Goal: Task Accomplishment & Management: Manage account settings

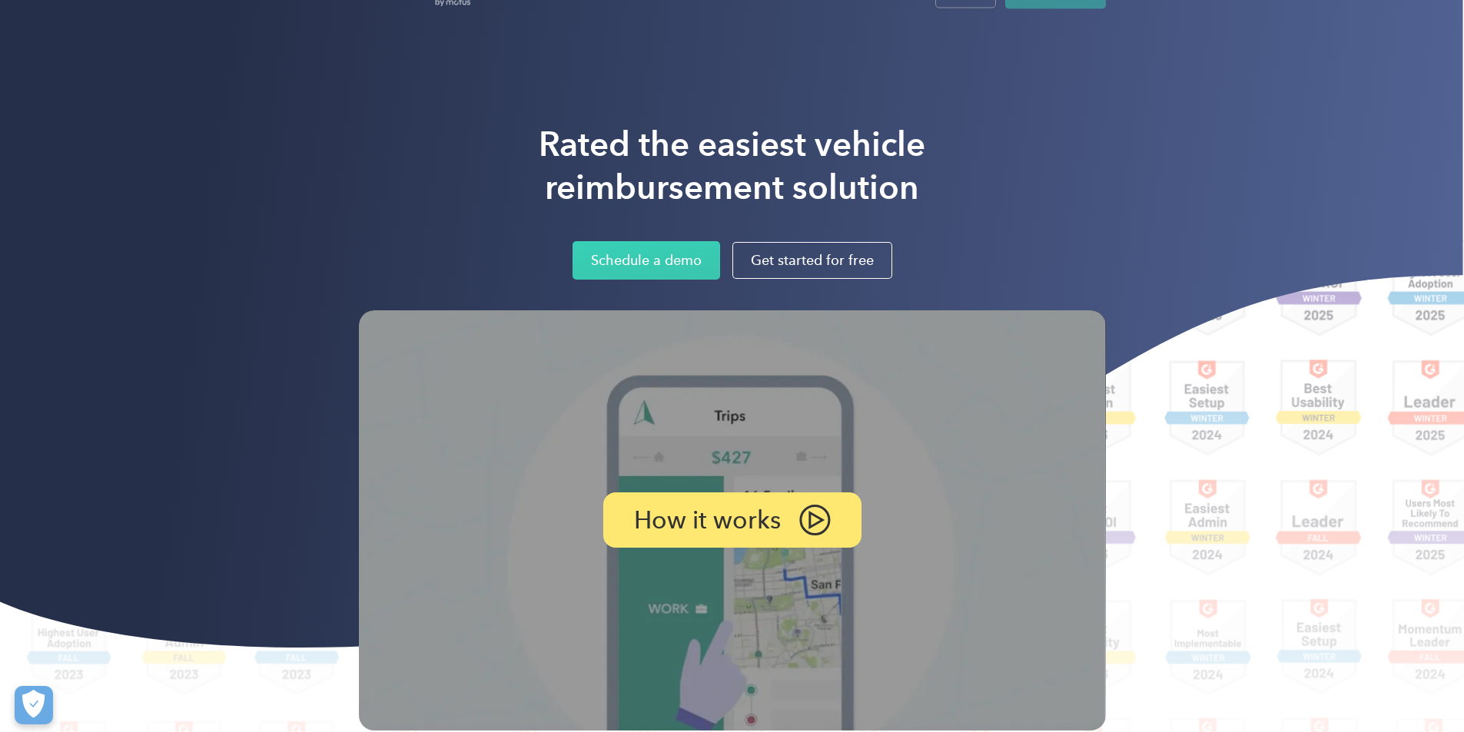
click at [1084, 154] on div "Rated the easiest vehicle reimbursement solution Schedule a demo Get started fo…" at bounding box center [732, 201] width 747 height 157
click at [980, 29] on div "Login" at bounding box center [965, 27] width 28 height 19
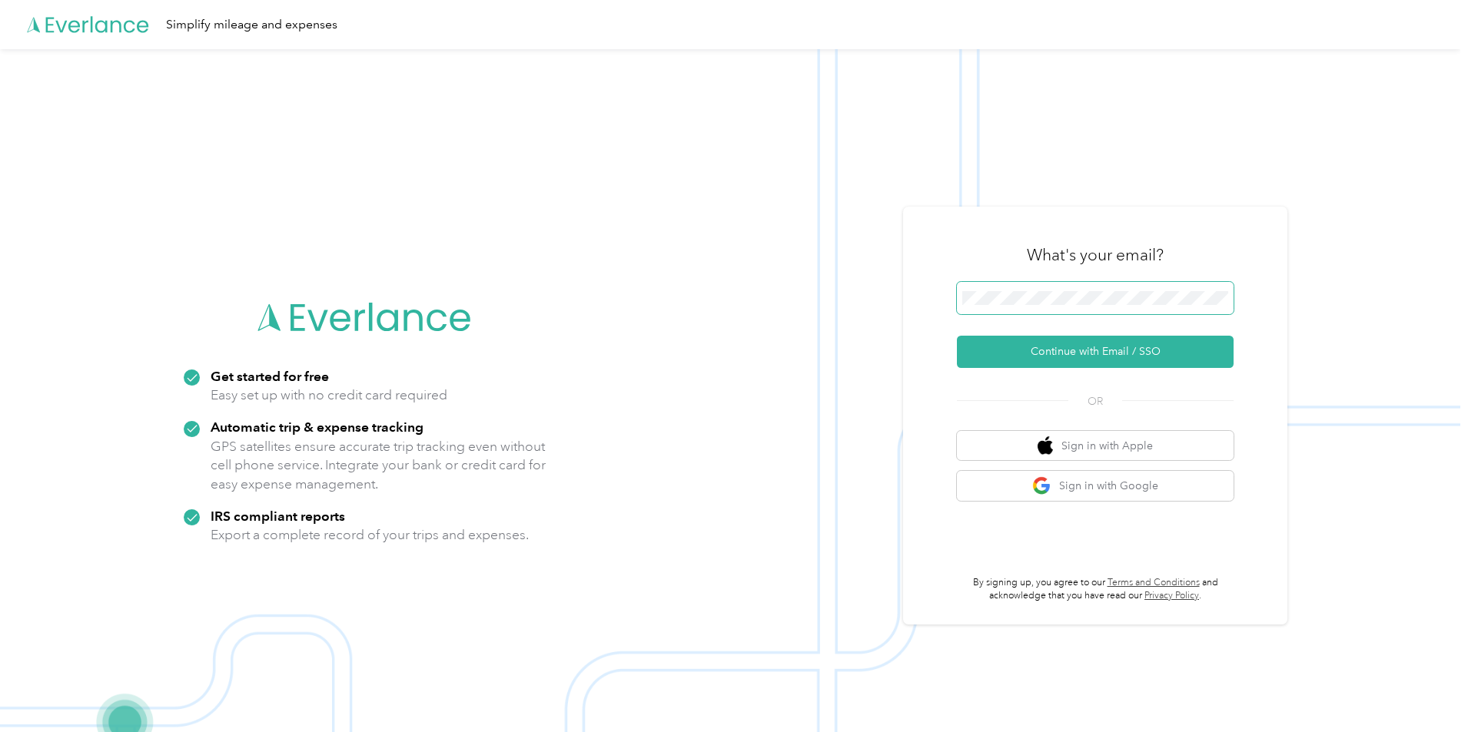
click at [1072, 288] on span at bounding box center [1095, 298] width 277 height 32
click at [1069, 350] on button "Continue with Email / SSO" at bounding box center [1095, 352] width 277 height 32
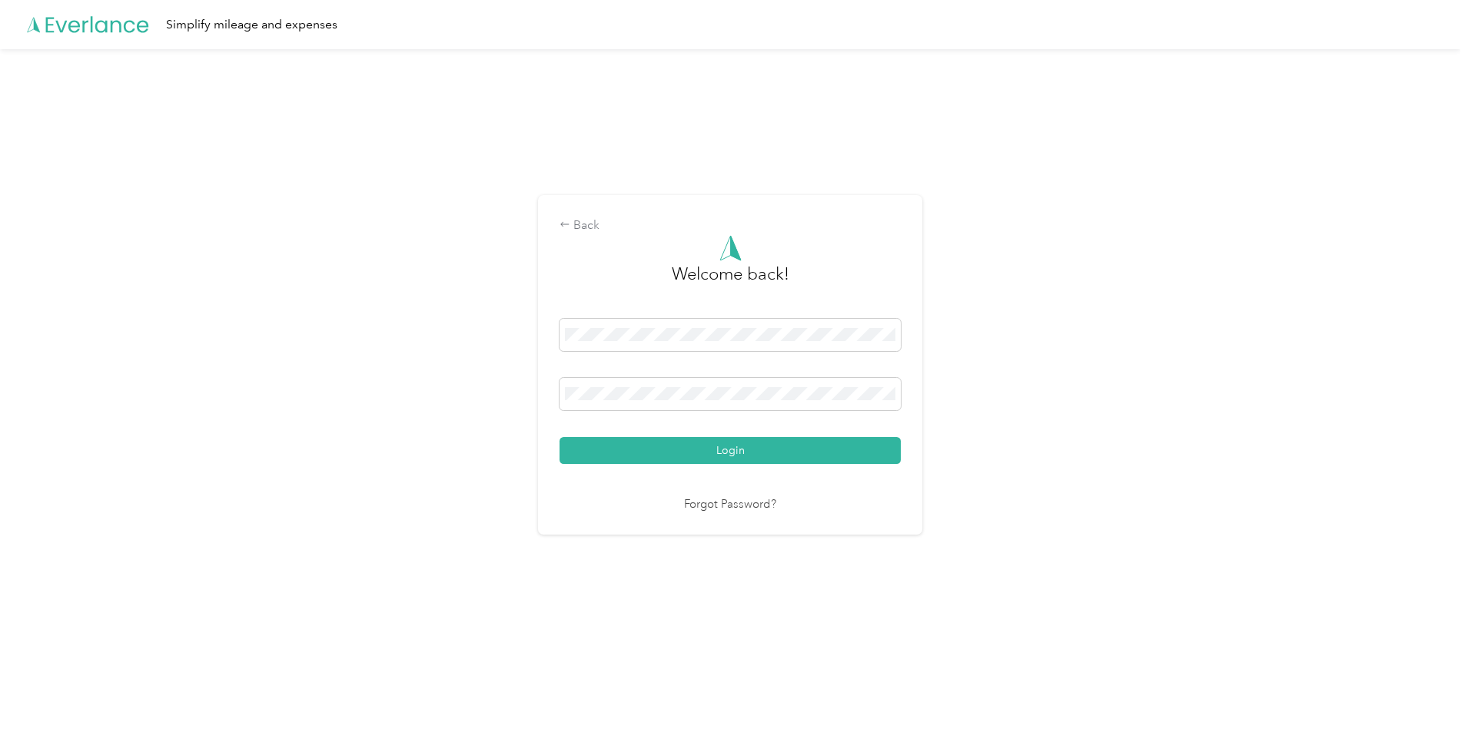
click at [463, 430] on div "Back Welcome back! Login Forgot Password?" at bounding box center [730, 371] width 1460 height 645
click at [687, 452] on button "Login" at bounding box center [730, 450] width 341 height 27
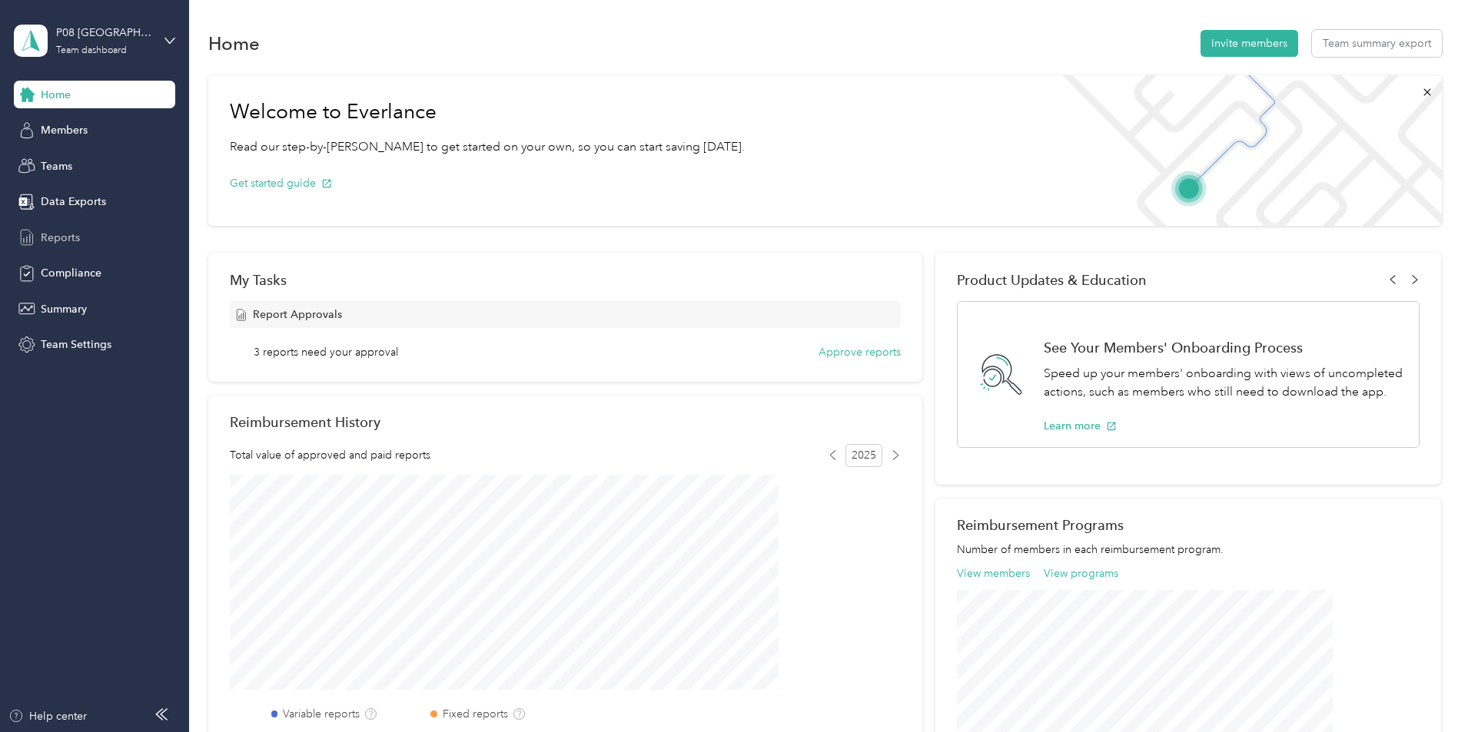
click at [64, 248] on div "Reports" at bounding box center [94, 238] width 161 height 28
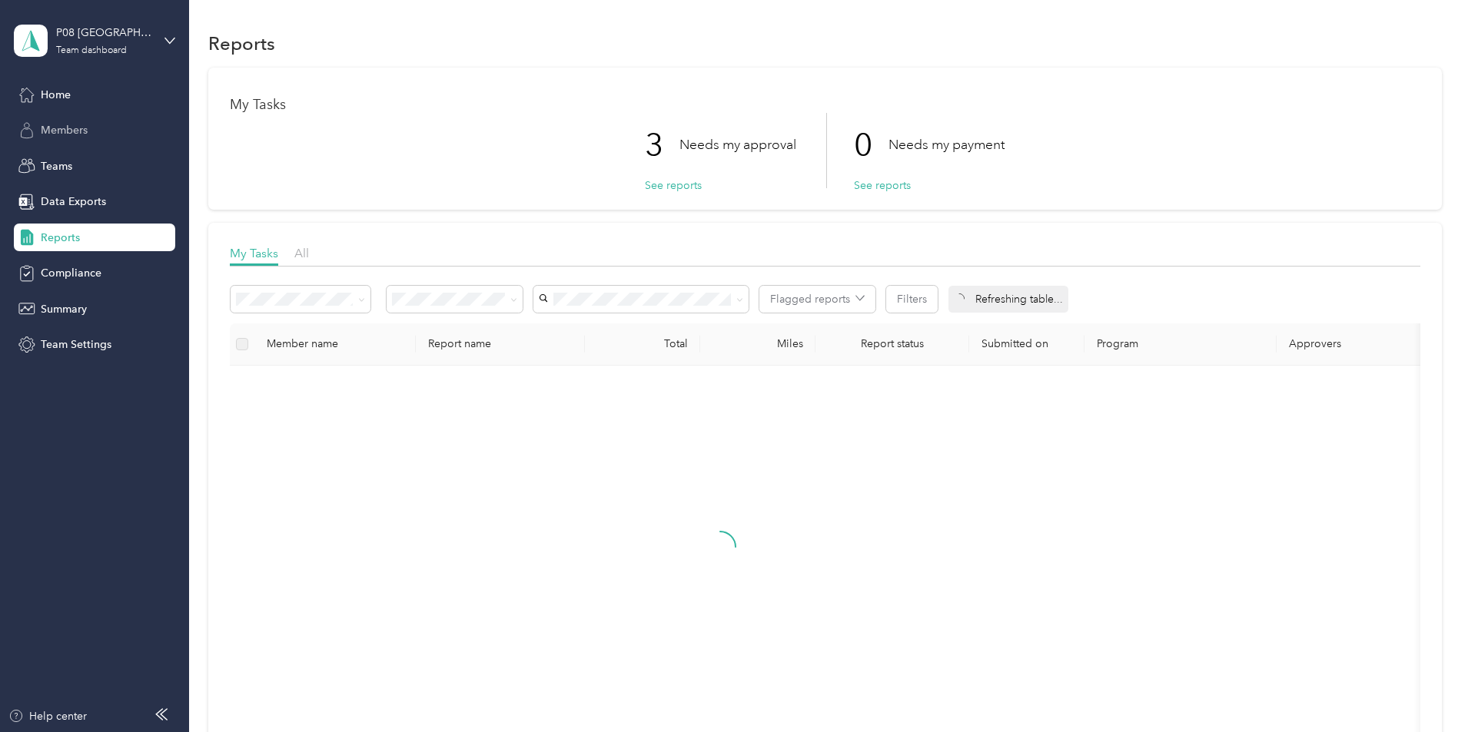
click at [63, 131] on span "Members" at bounding box center [64, 130] width 47 height 16
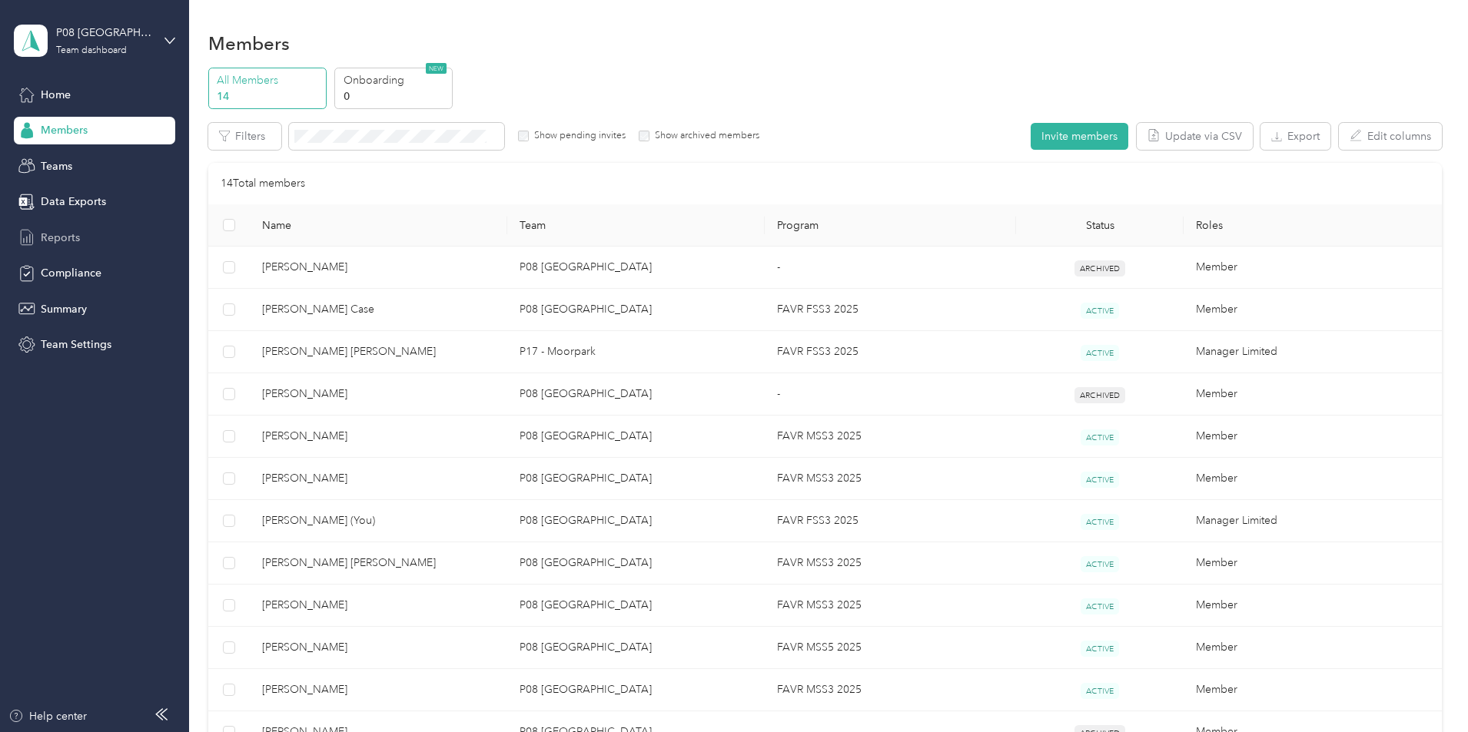
click at [62, 236] on span "Reports" at bounding box center [60, 238] width 39 height 16
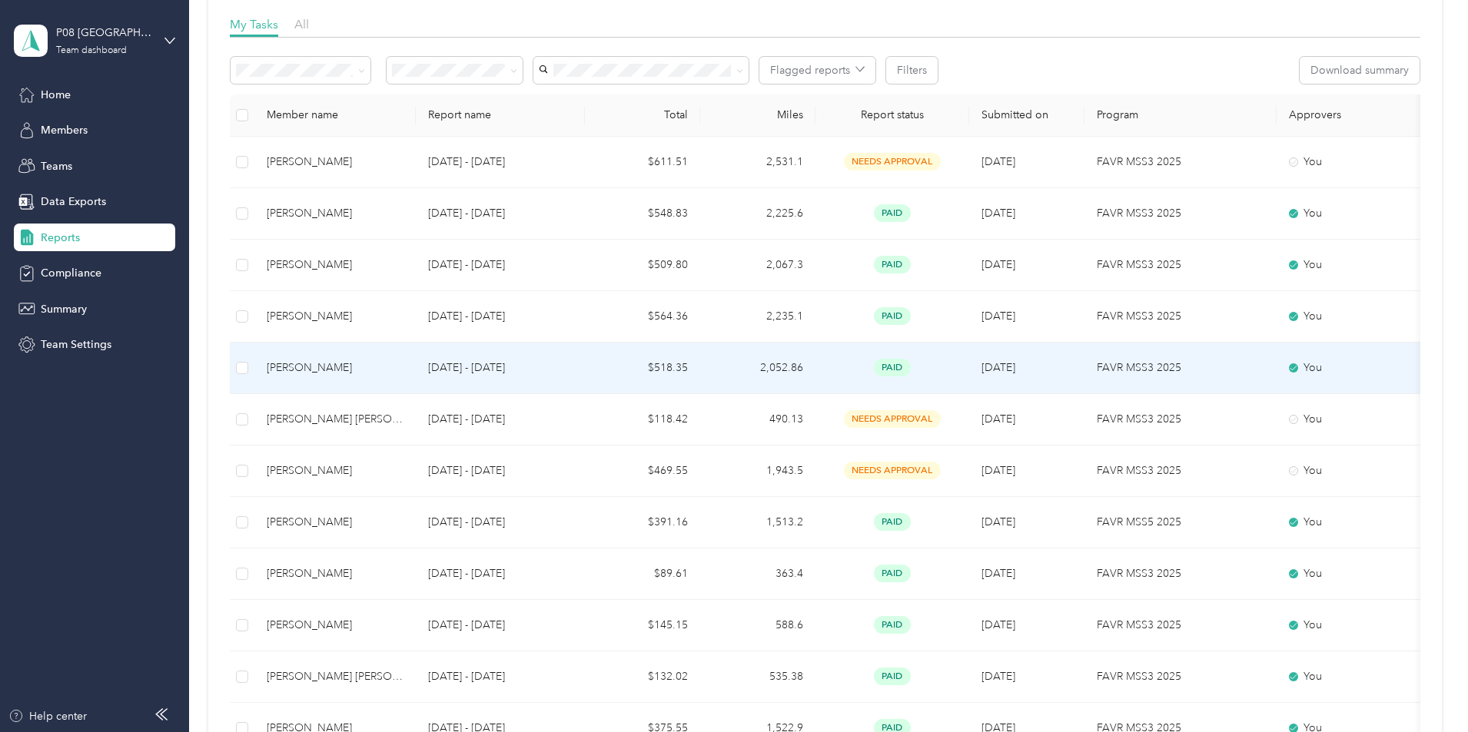
scroll to position [231, 0]
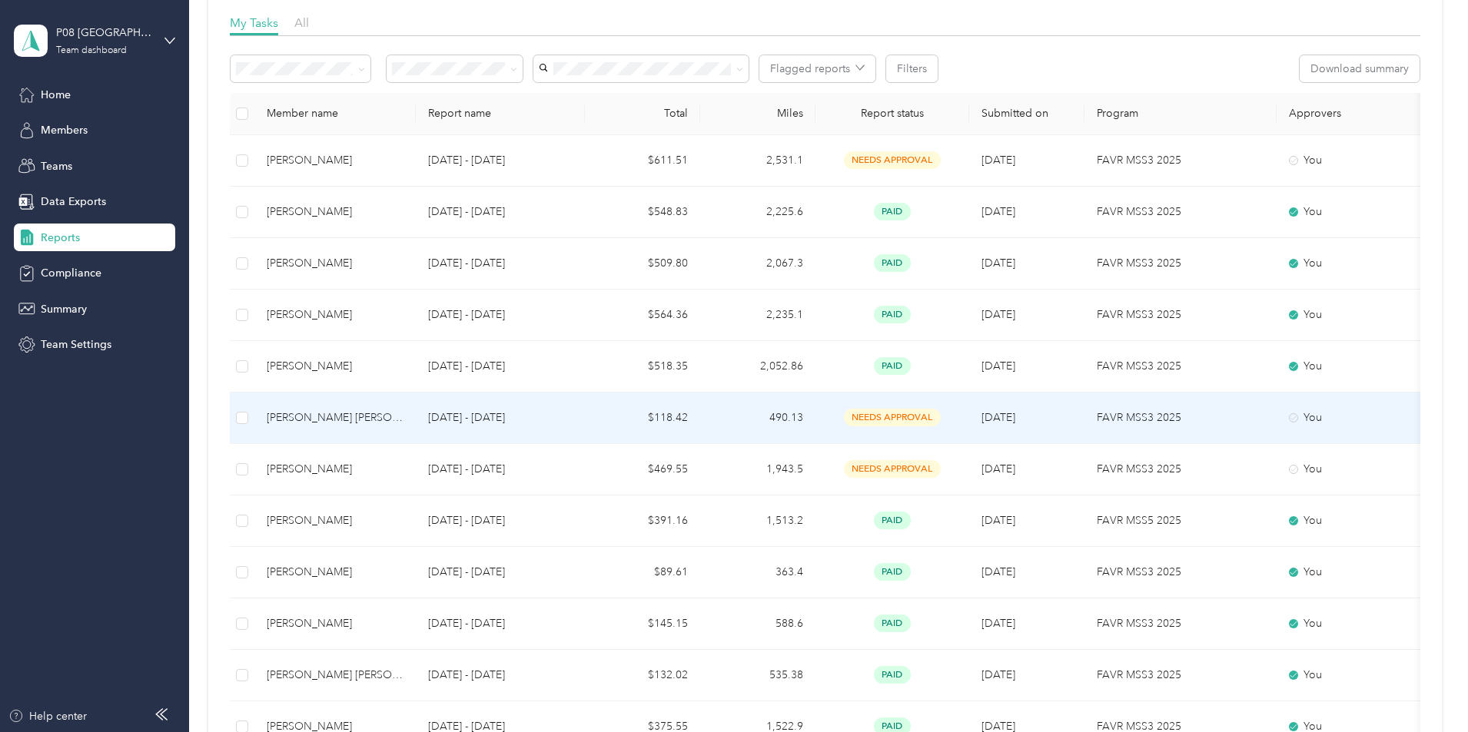
click at [401, 422] on div "Larry G. JR Baze" at bounding box center [335, 418] width 137 height 17
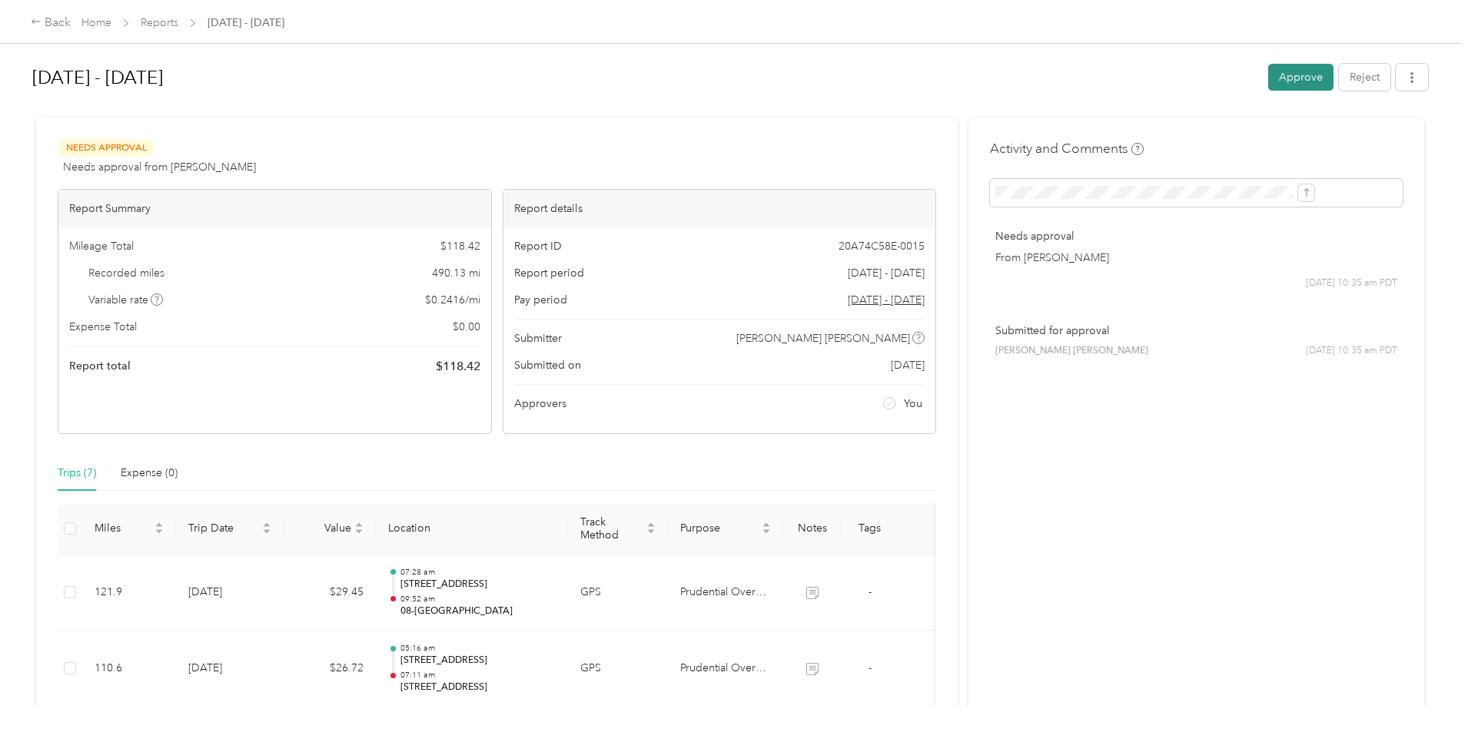
click at [1268, 75] on button "Approve" at bounding box center [1300, 77] width 65 height 27
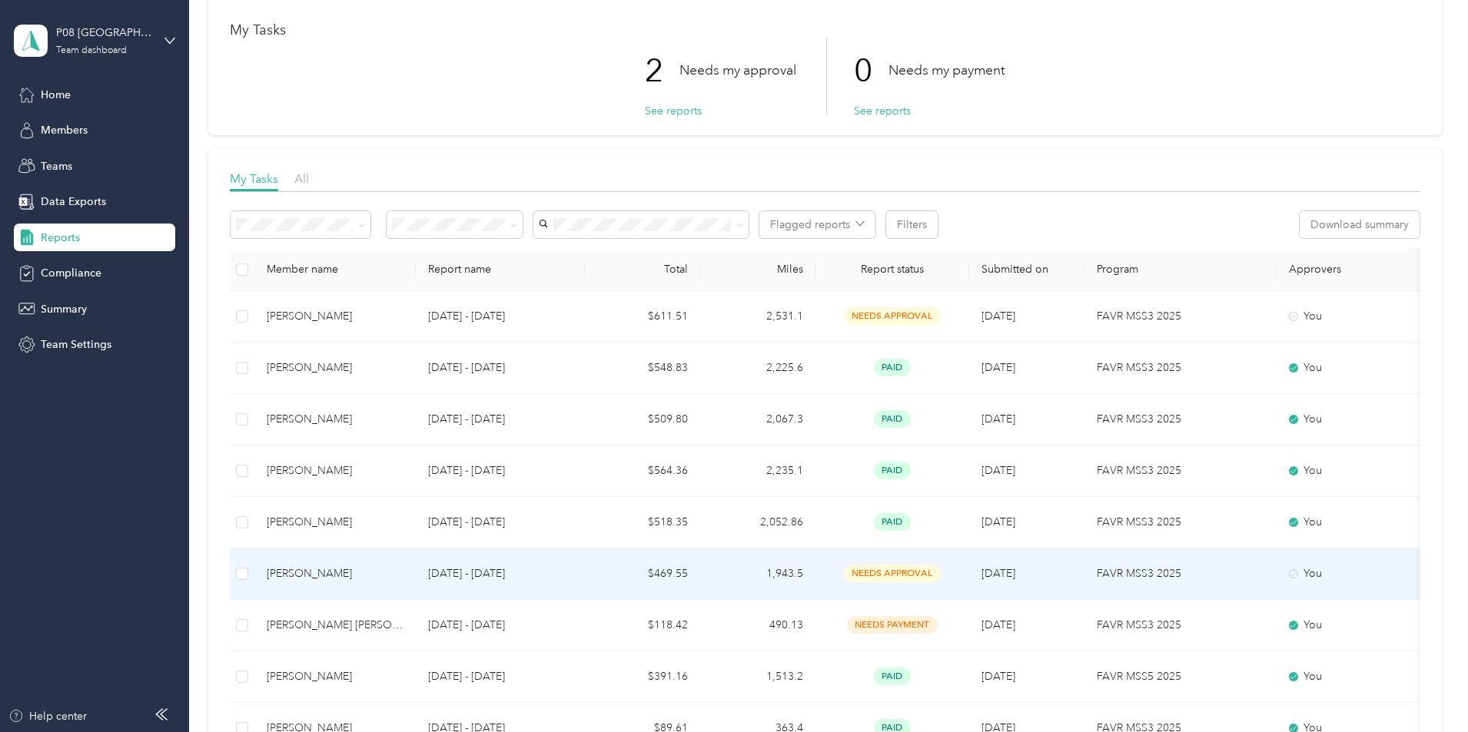
scroll to position [154, 0]
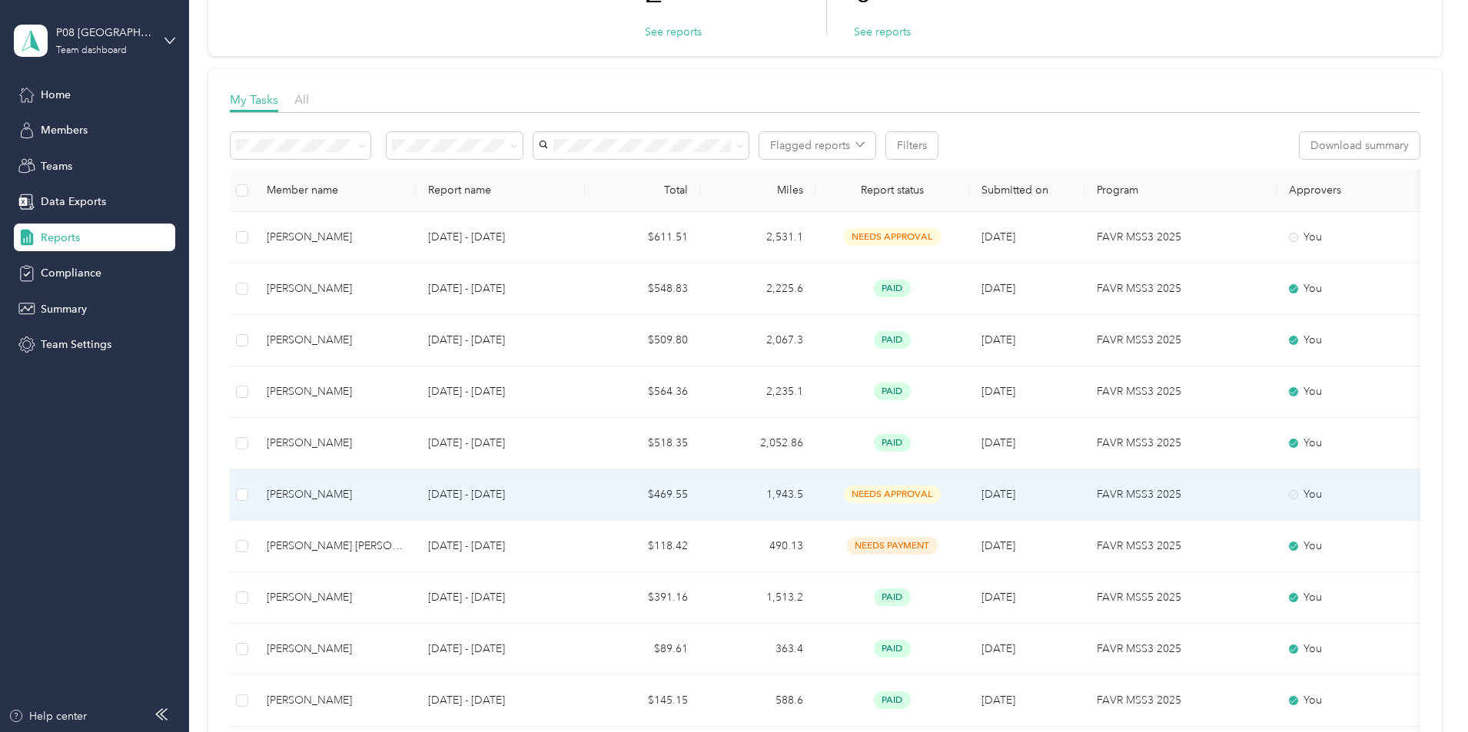
click at [404, 496] on div "Scott Hyberg" at bounding box center [335, 495] width 137 height 17
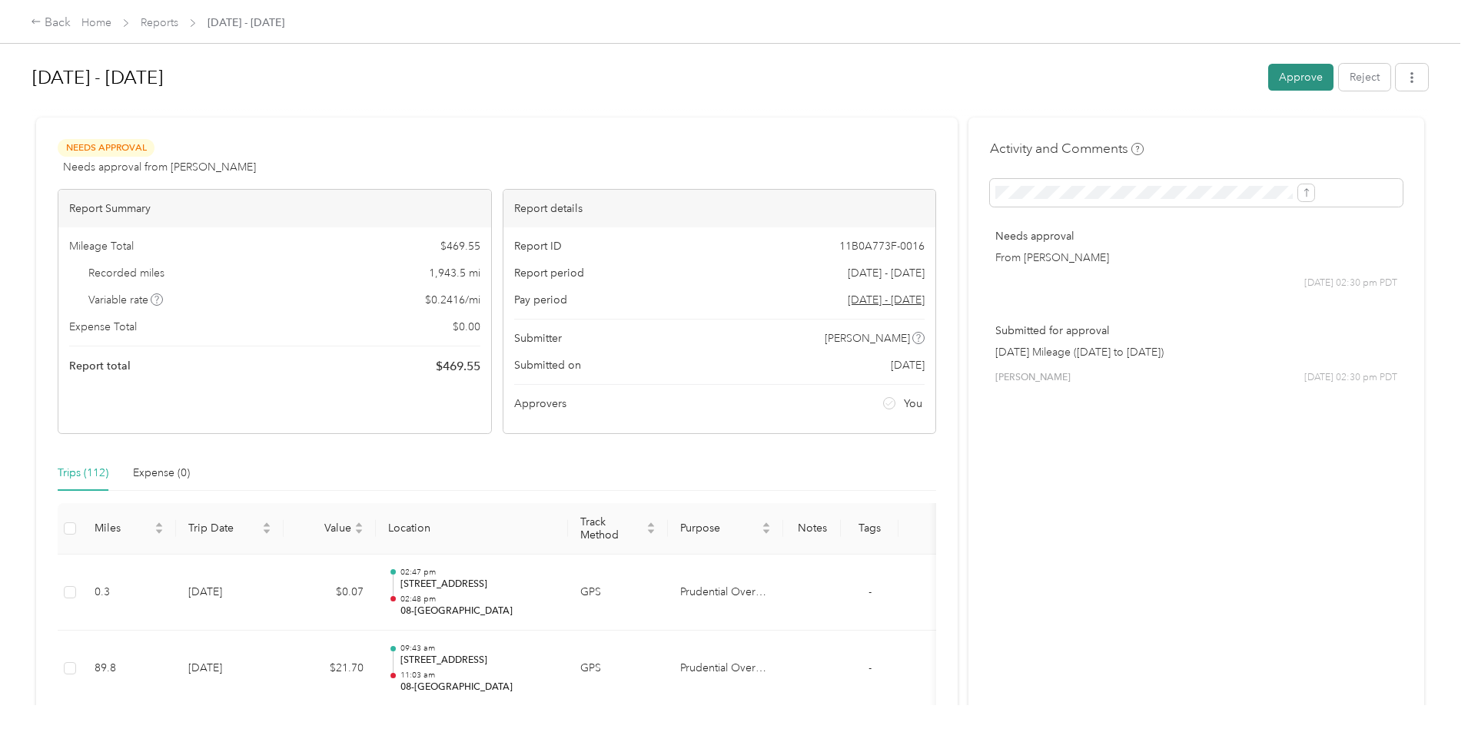
click at [1268, 73] on button "Approve" at bounding box center [1300, 77] width 65 height 27
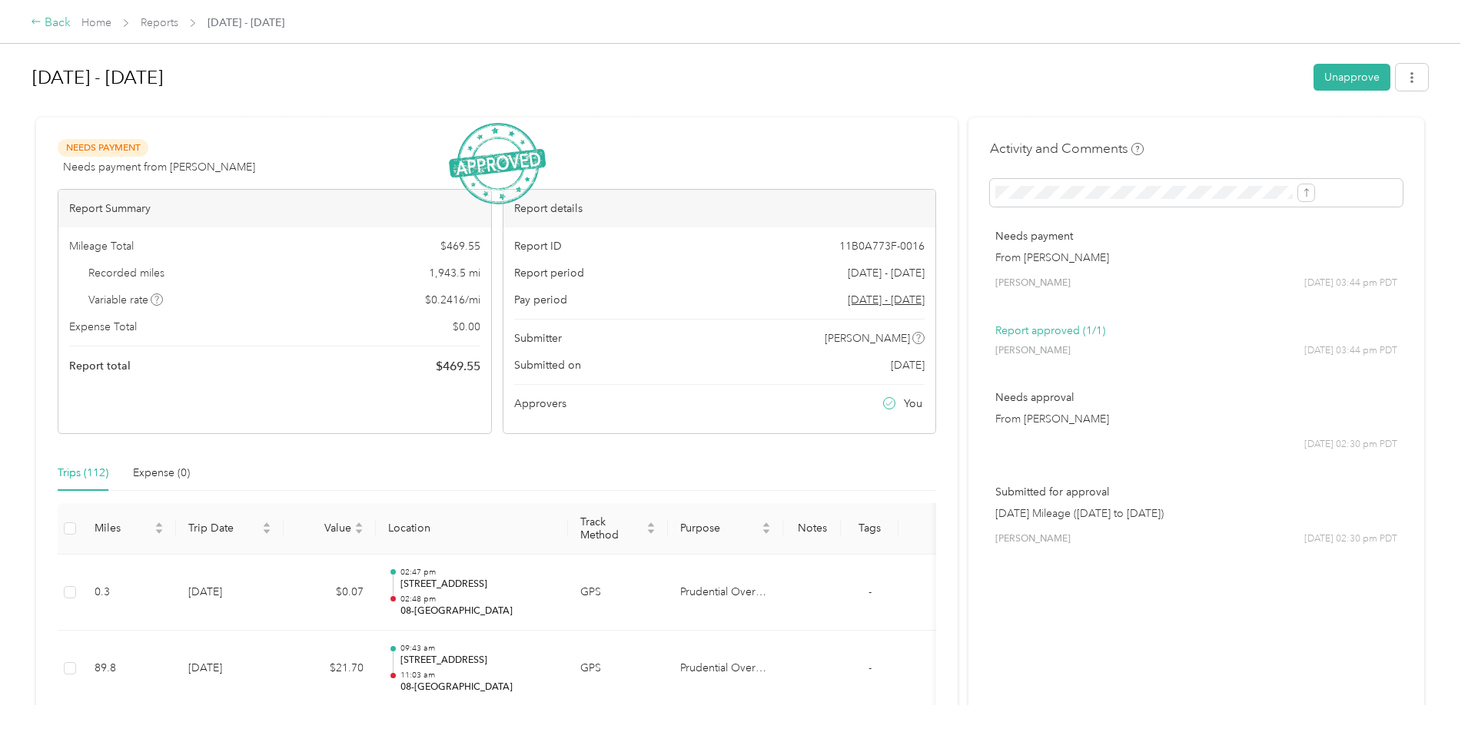
click at [71, 22] on div "Back" at bounding box center [51, 23] width 40 height 18
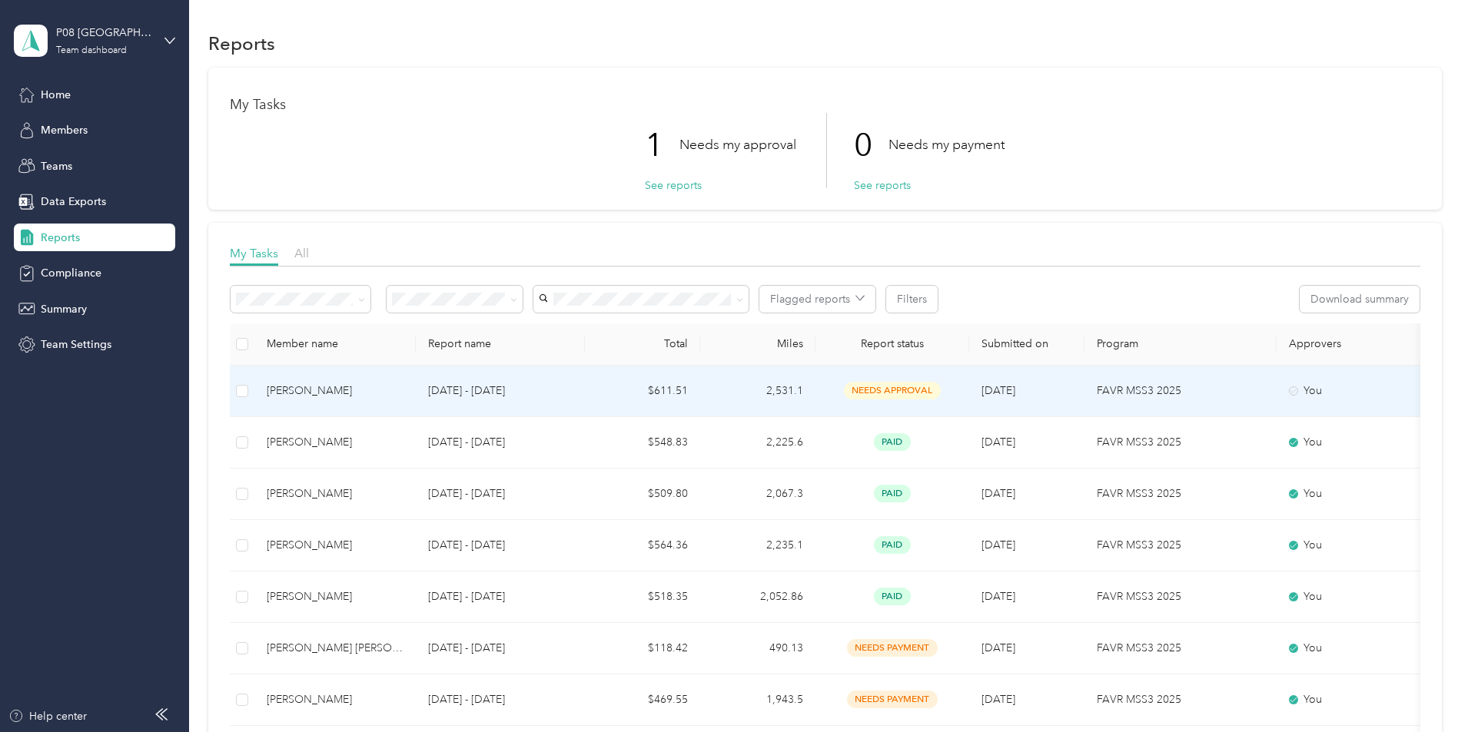
click at [397, 387] on div "Adnan Isovic" at bounding box center [335, 391] width 137 height 17
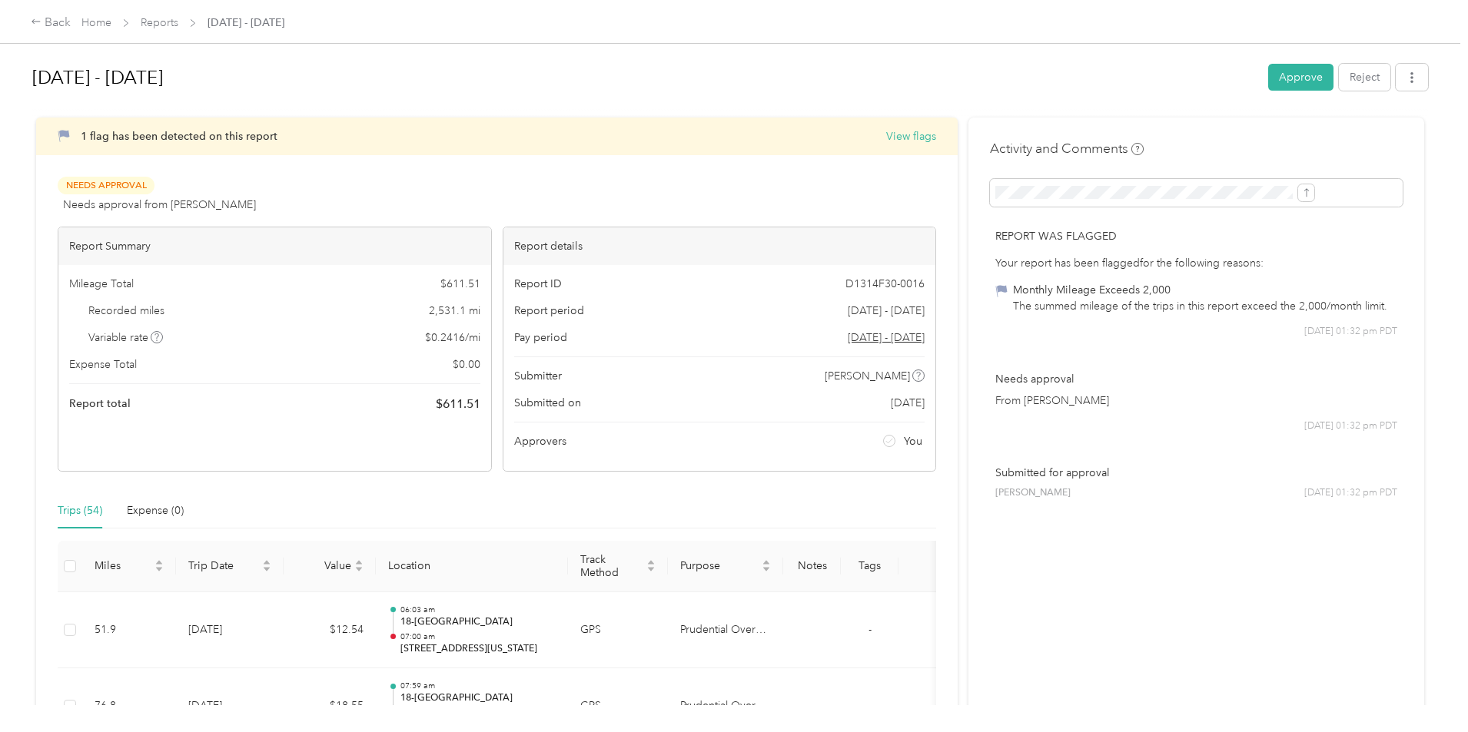
click at [1268, 74] on button "Approve" at bounding box center [1300, 77] width 65 height 27
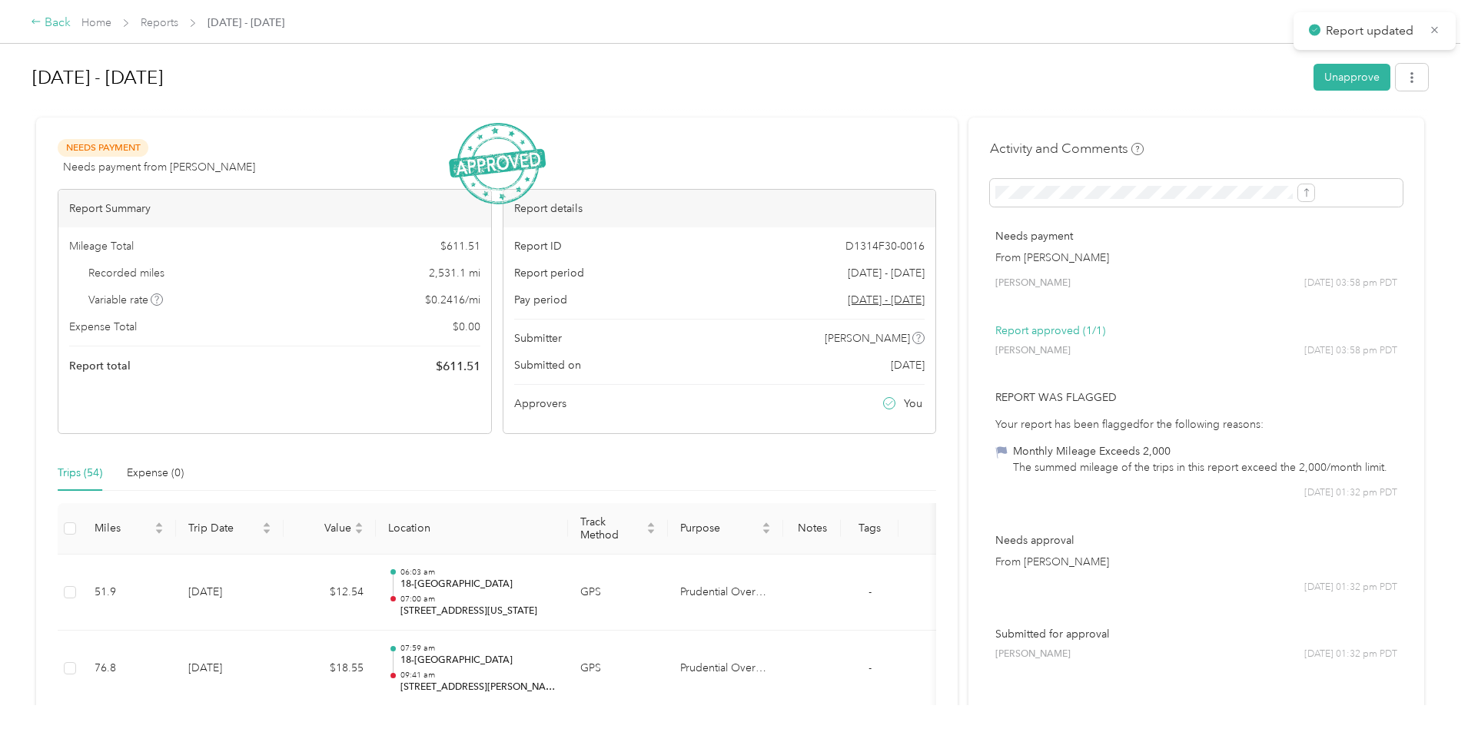
click at [71, 19] on div "Back" at bounding box center [51, 23] width 40 height 18
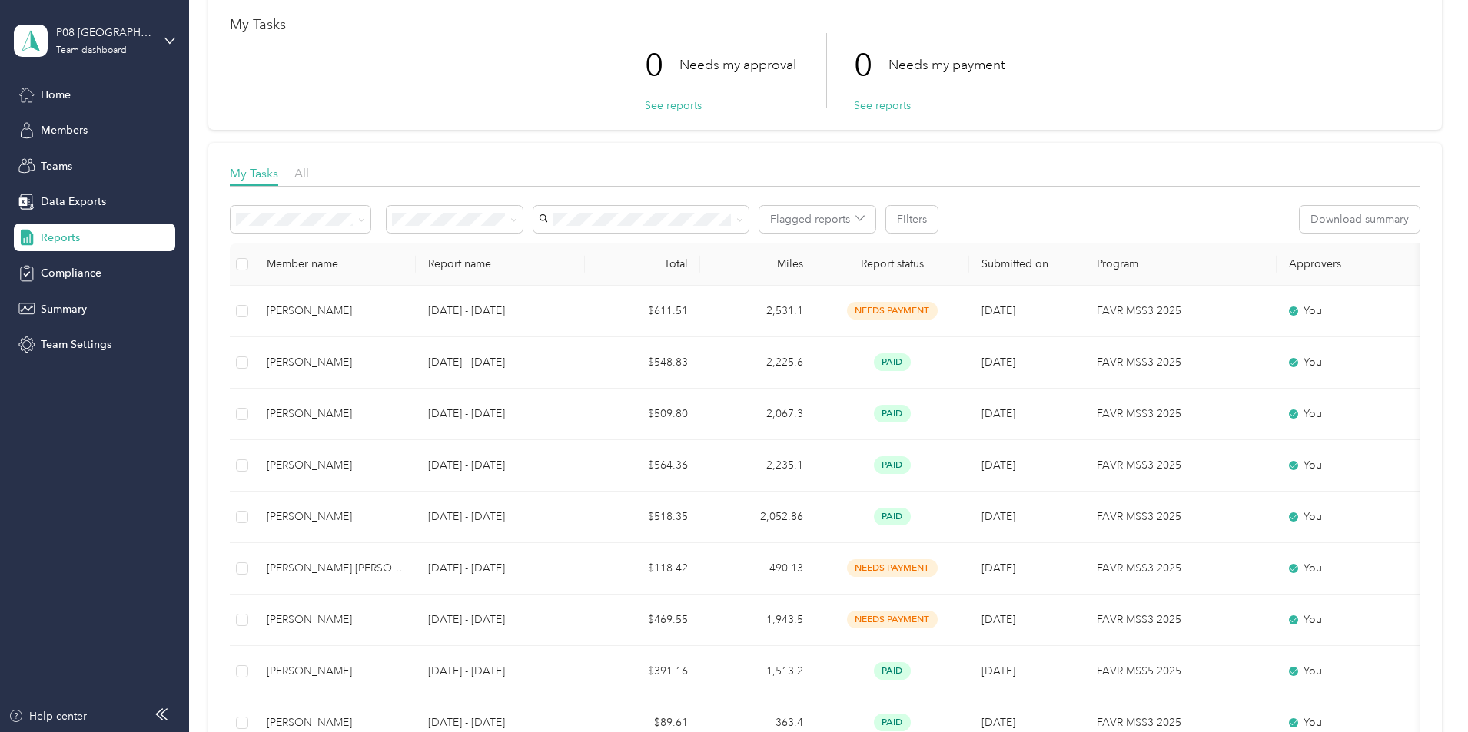
scroll to position [77, 0]
